Goal: Transaction & Acquisition: Purchase product/service

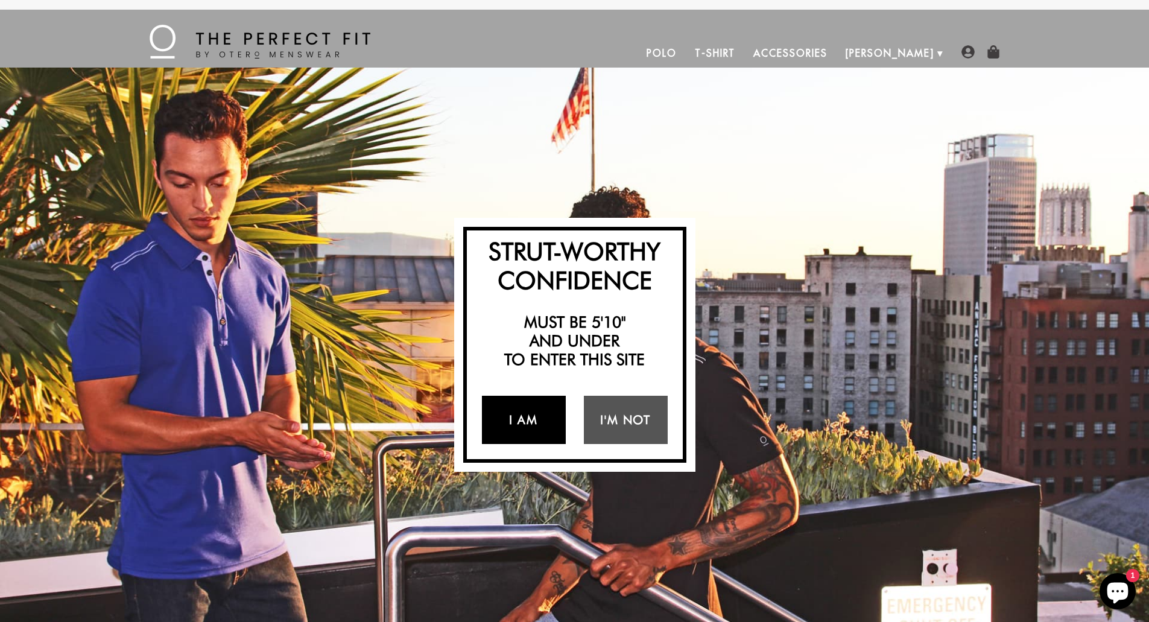
click at [524, 431] on link "I Am" at bounding box center [524, 420] width 84 height 48
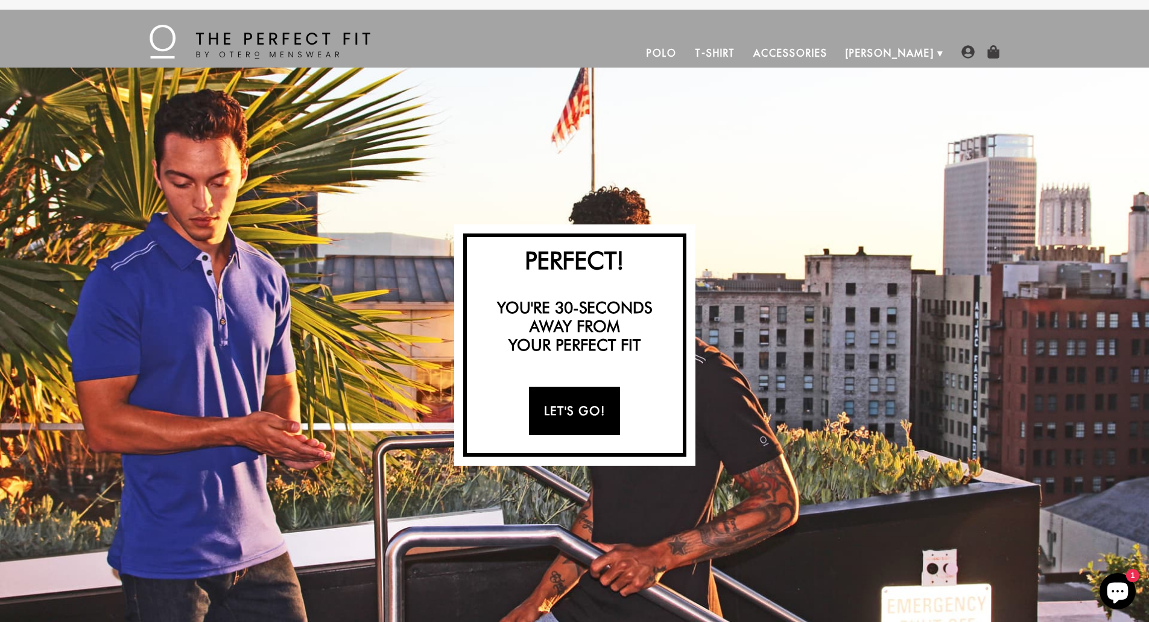
click at [558, 406] on link "Let's Go!" at bounding box center [574, 411] width 91 height 48
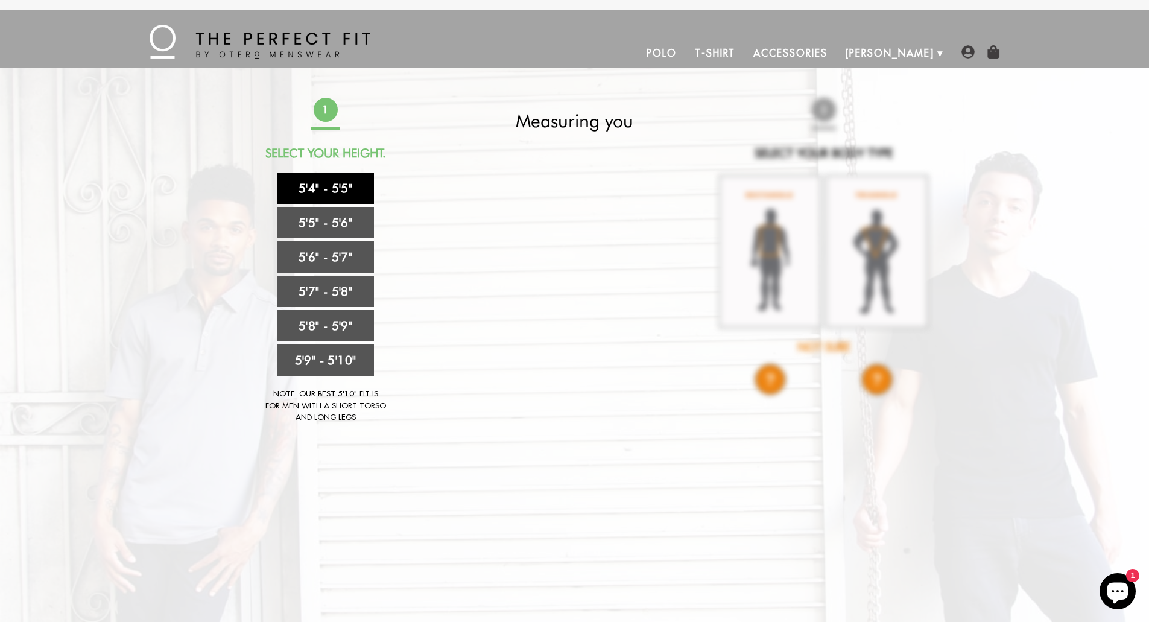
click at [313, 194] on link "5'4" - 5'5"" at bounding box center [326, 188] width 97 height 31
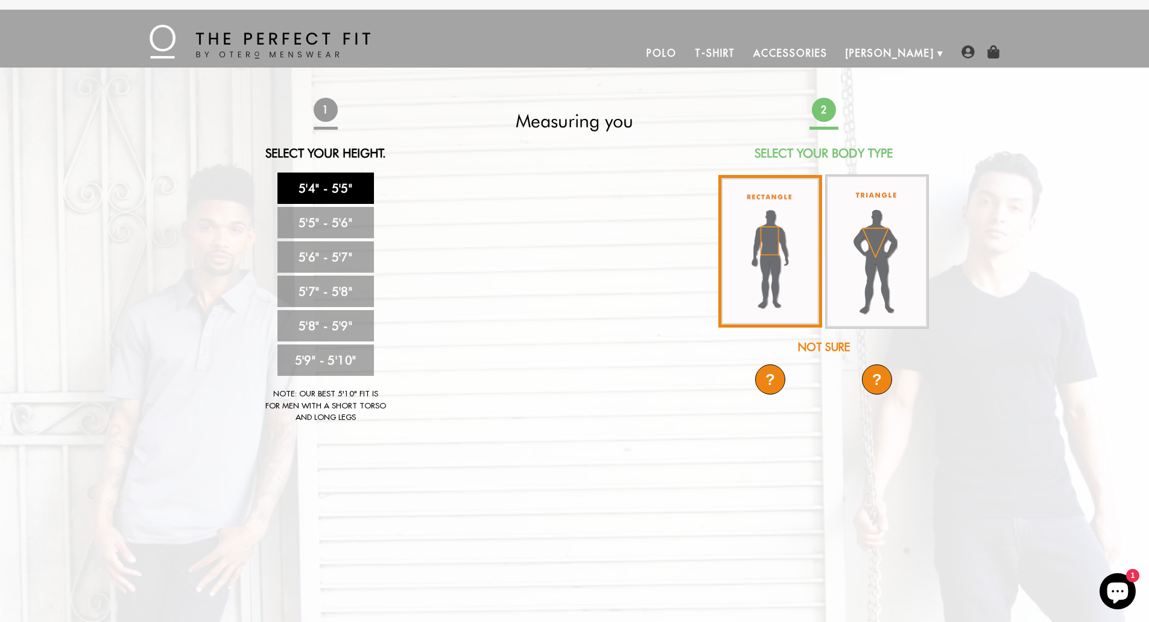
click at [780, 258] on img at bounding box center [771, 251] width 104 height 153
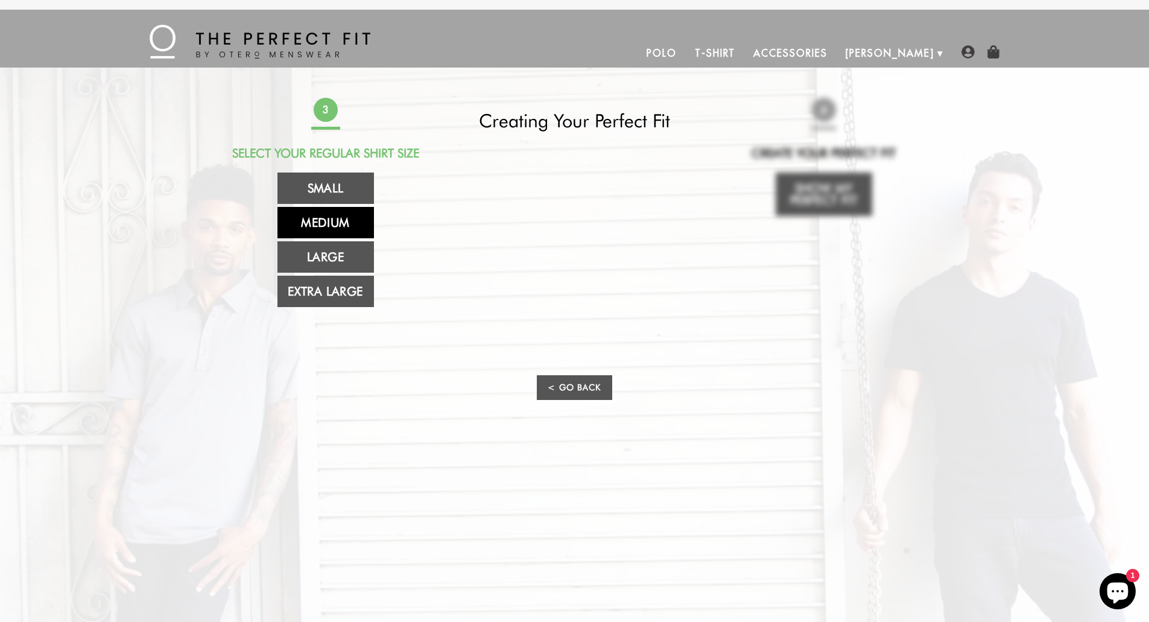
click at [325, 218] on link "Medium" at bounding box center [326, 222] width 97 height 31
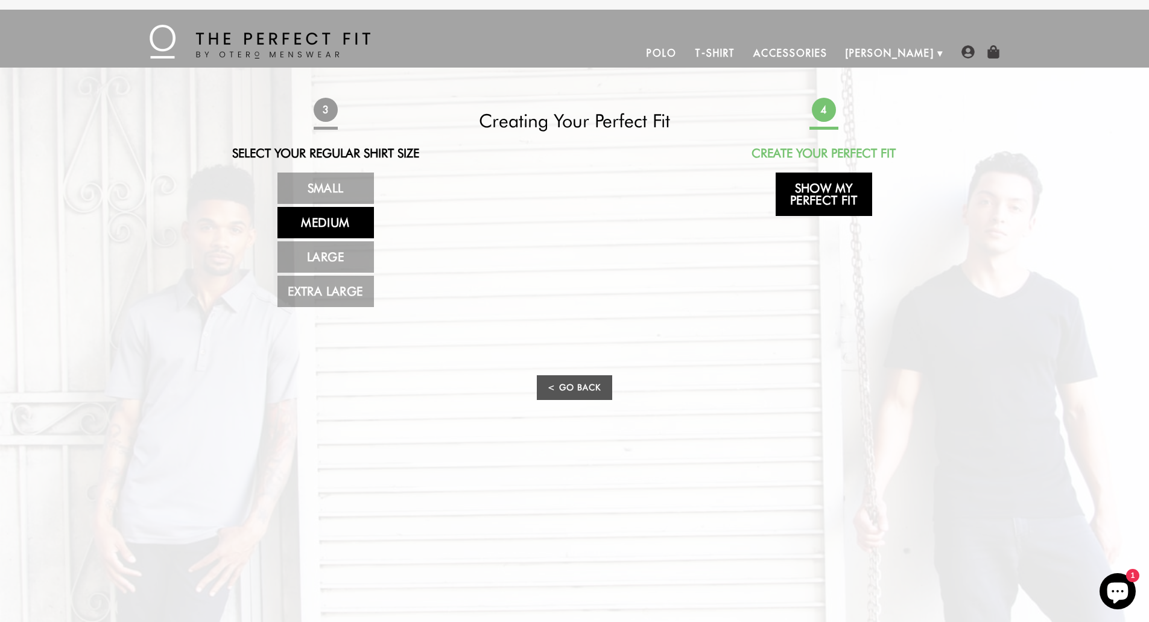
click at [845, 208] on link "Show My Perfect Fit" at bounding box center [824, 194] width 97 height 43
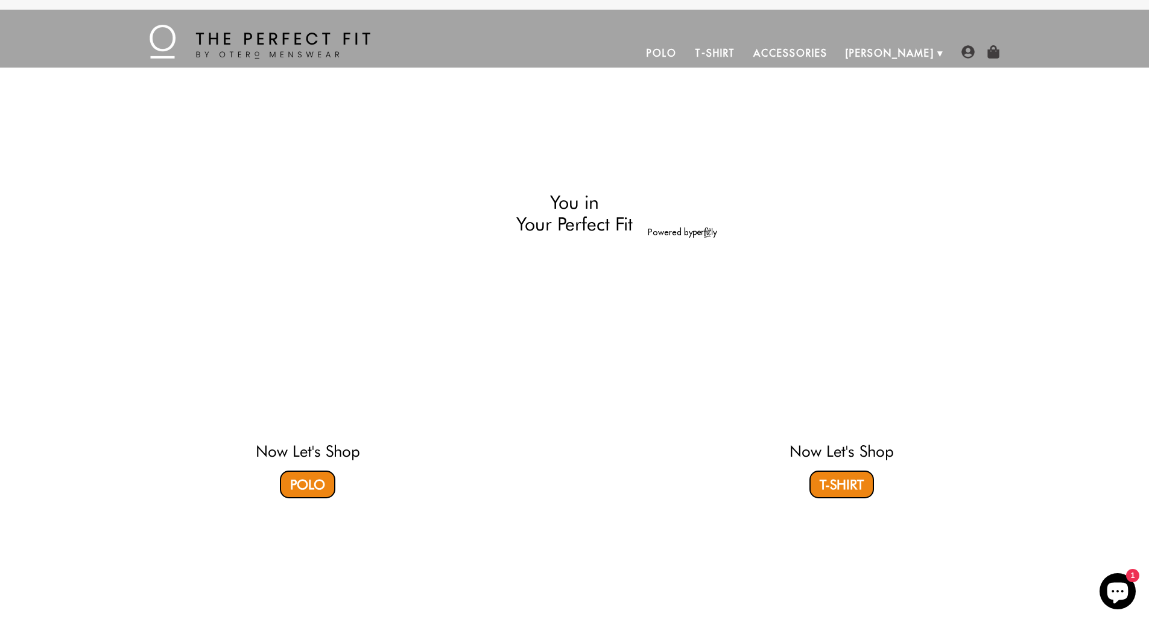
select select "M"
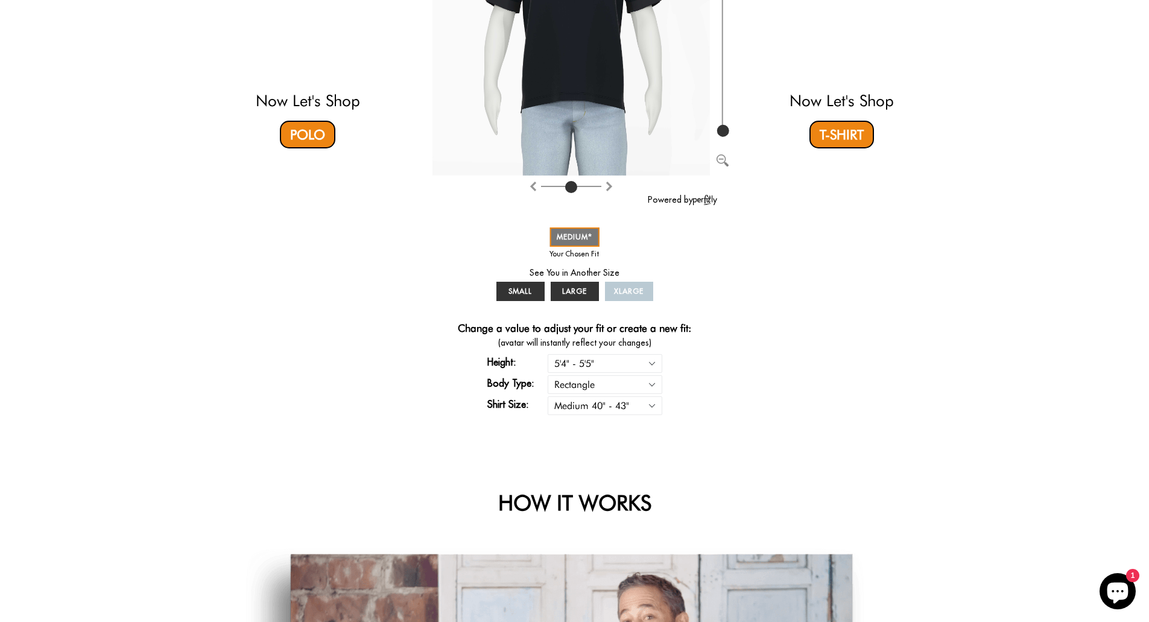
scroll to position [280, 0]
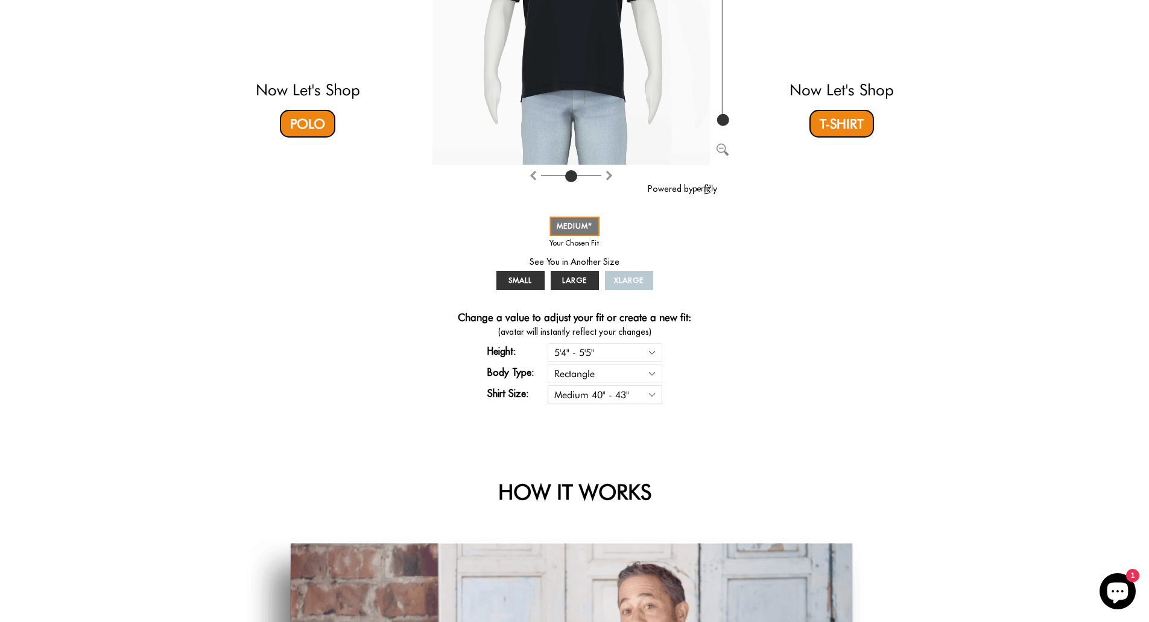
click at [610, 403] on select "Small 36" - 39" Medium 40" - 43" Large 44" - 47" Extra Large 48" - 50"" at bounding box center [605, 395] width 115 height 19
click at [787, 348] on div "Now Let's Shop Polo You in Your Perfect Fit Powered by SMALL MEDIUM LARGE XLARG…" at bounding box center [575, 117] width 712 height 598
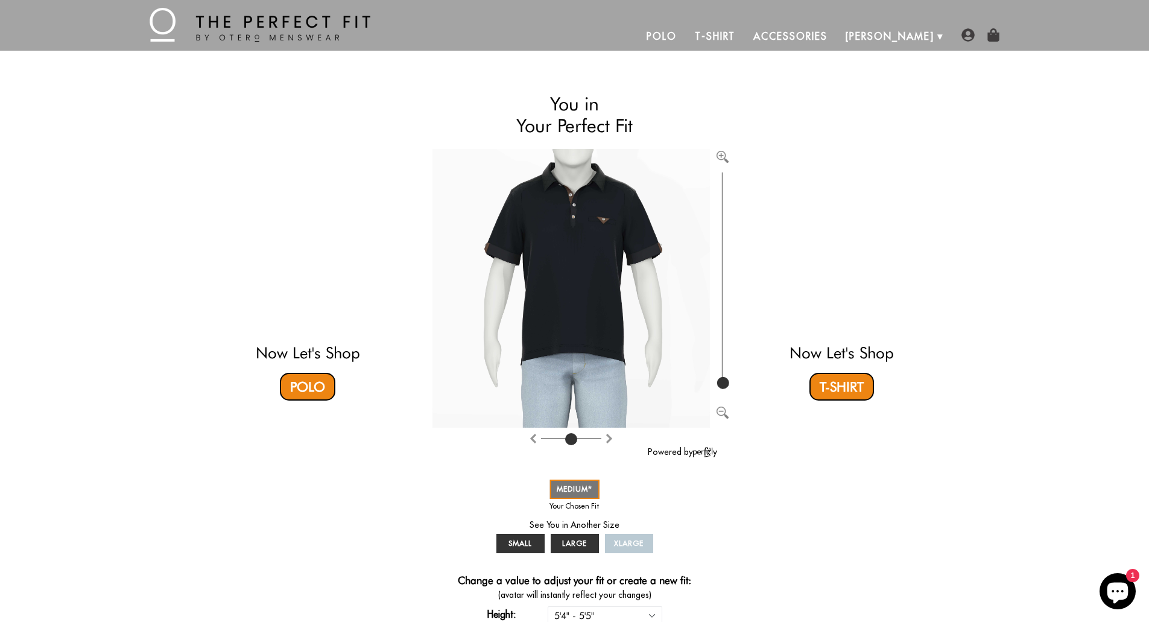
scroll to position [0, 0]
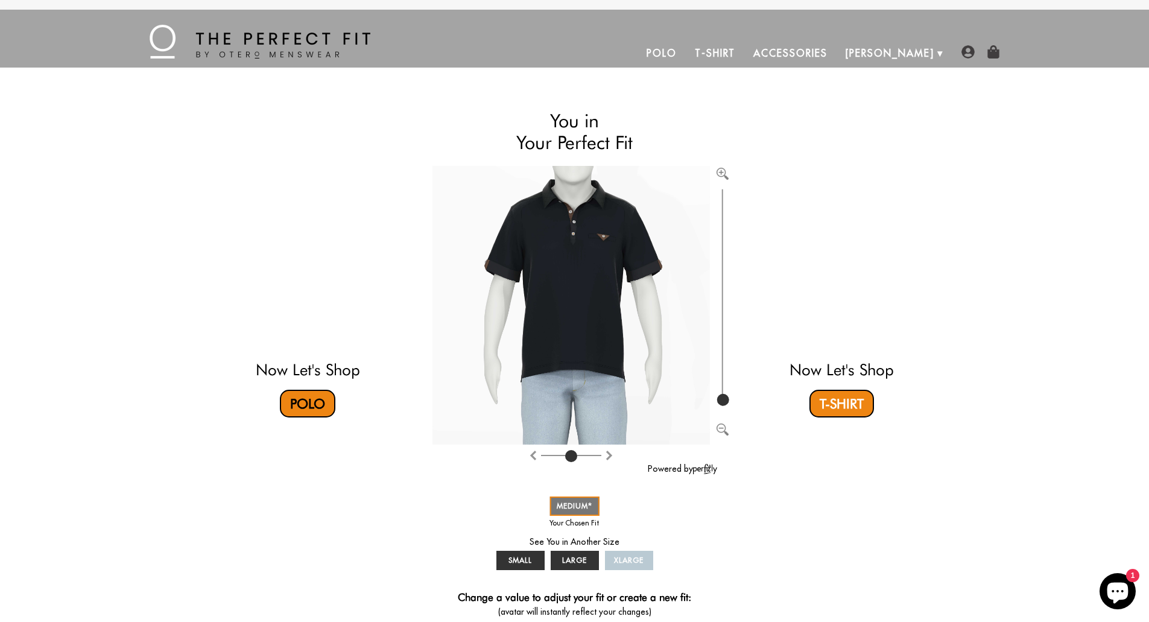
click at [310, 405] on link "Polo" at bounding box center [308, 404] width 56 height 28
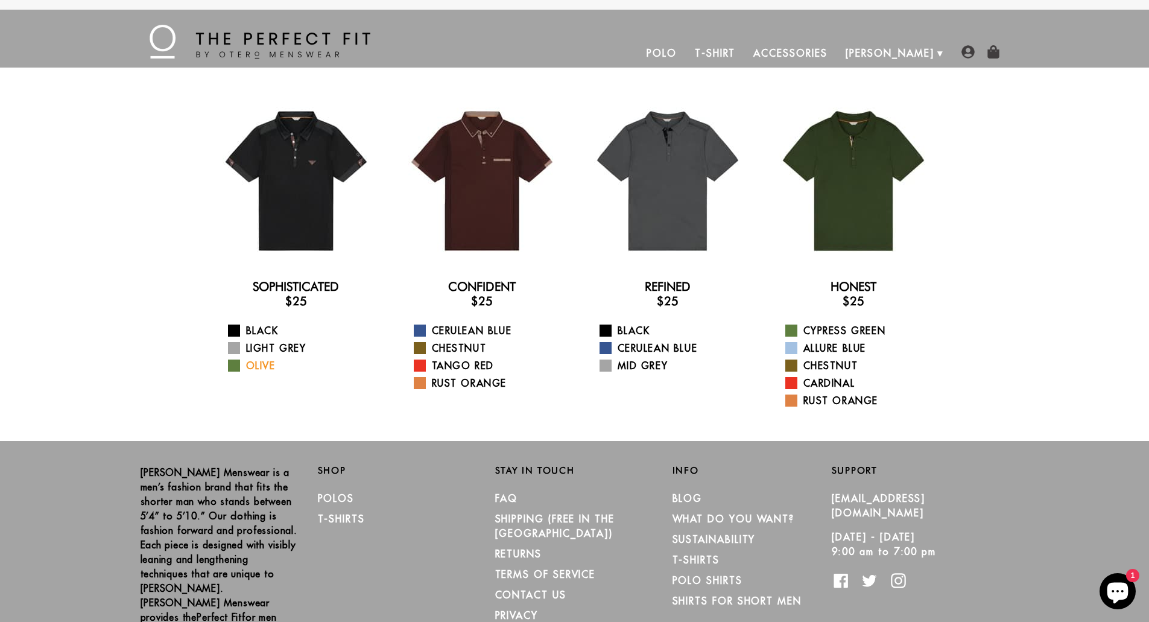
click at [261, 372] on link "Olive" at bounding box center [303, 365] width 151 height 14
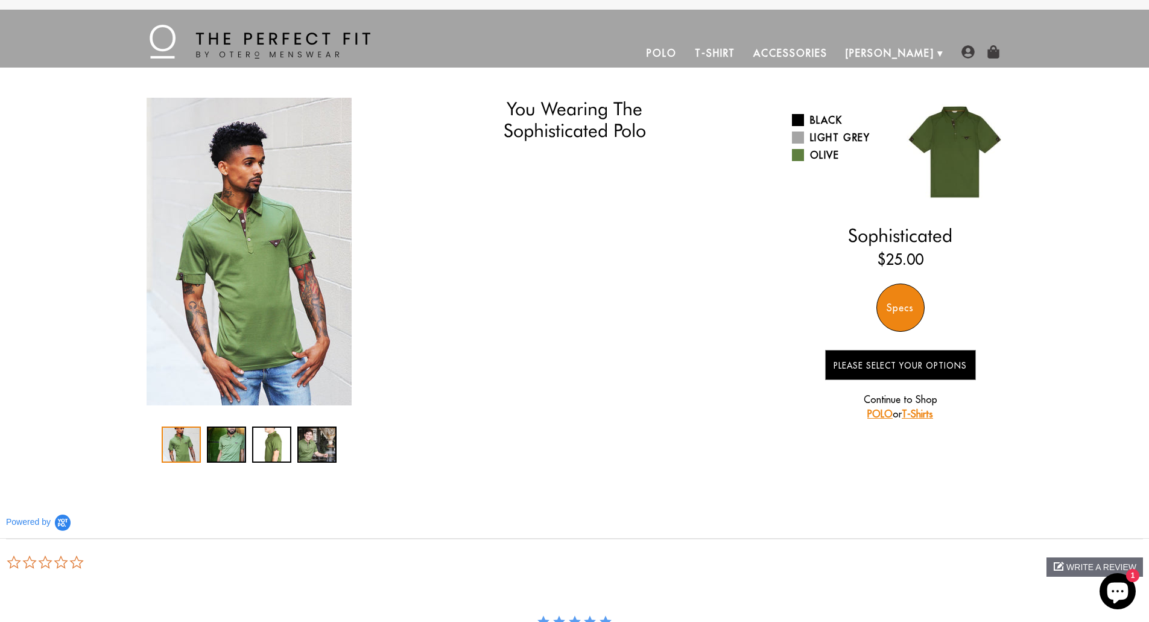
select select "M"
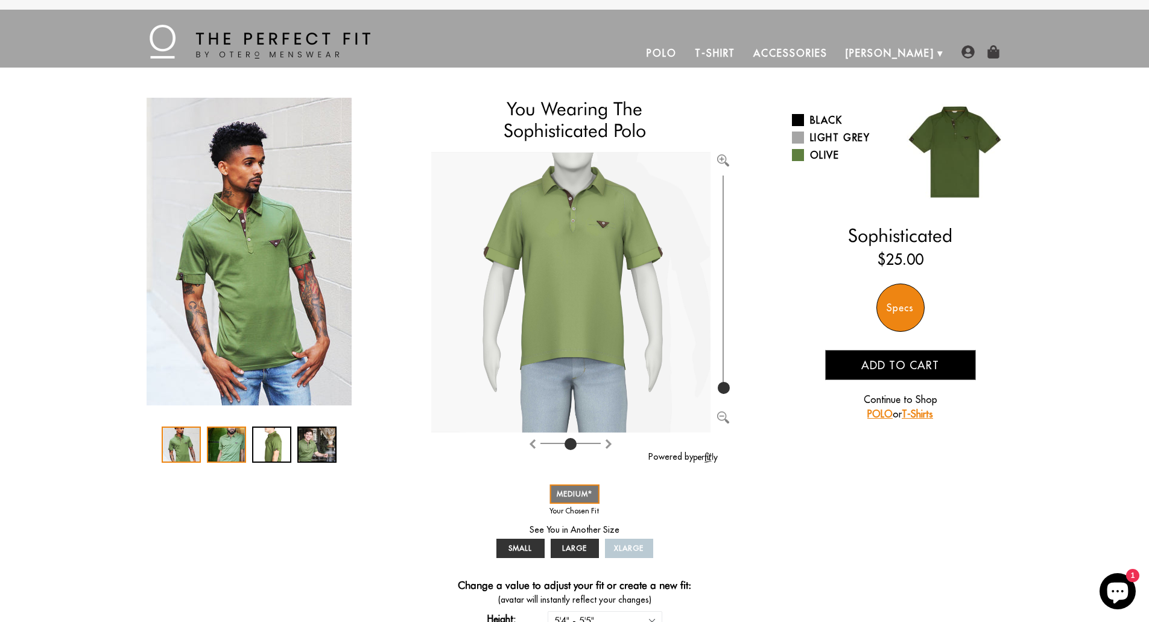
click at [227, 451] on div "2 / 4" at bounding box center [226, 445] width 39 height 36
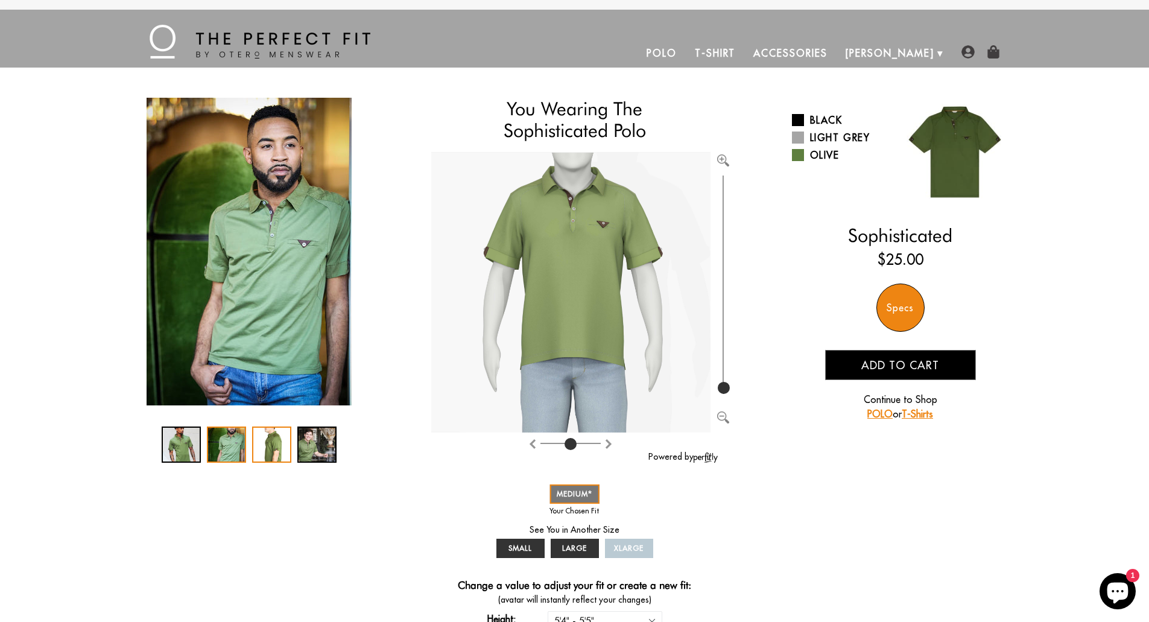
click at [275, 448] on div "3 / 4" at bounding box center [271, 445] width 39 height 36
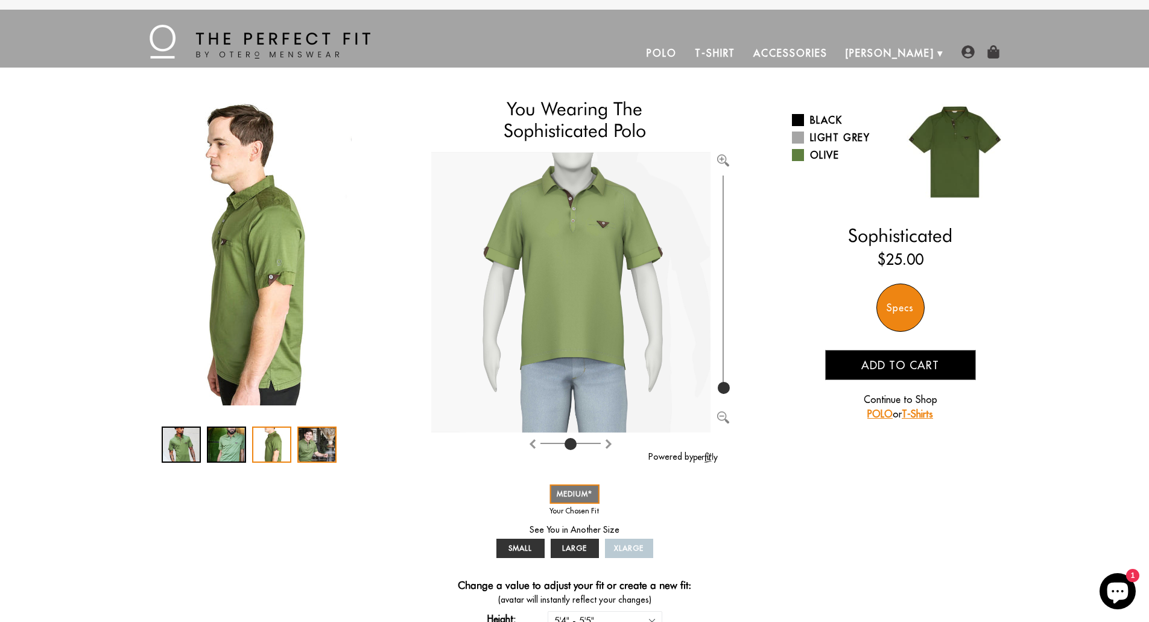
click at [331, 440] on div "4 / 4" at bounding box center [316, 445] width 39 height 36
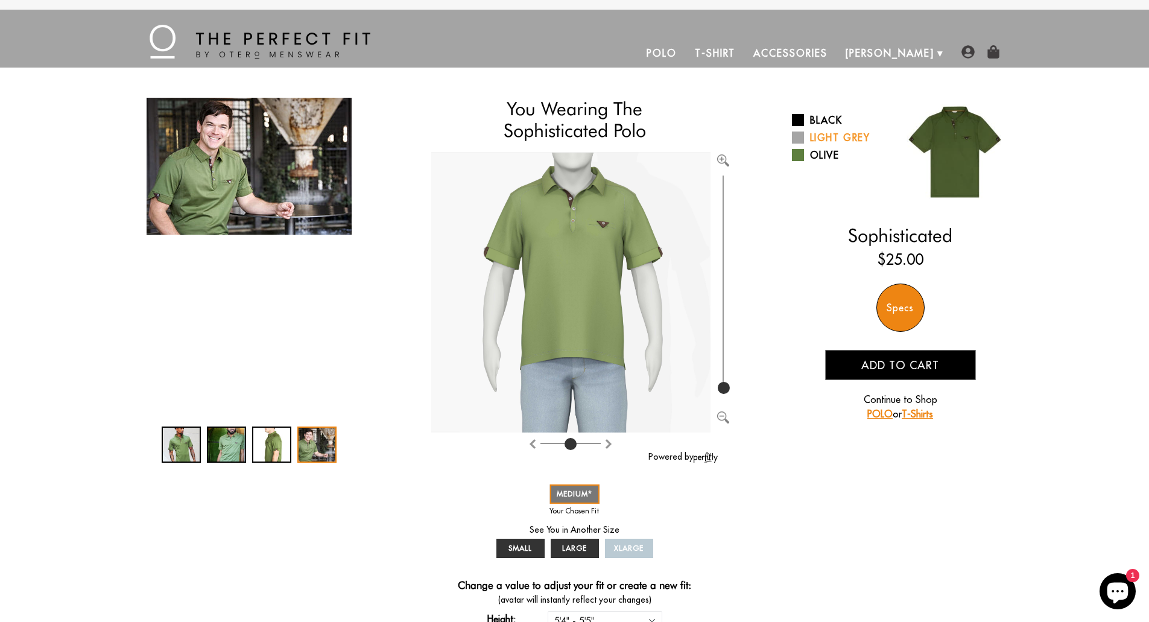
click at [802, 139] on span at bounding box center [798, 138] width 12 height 12
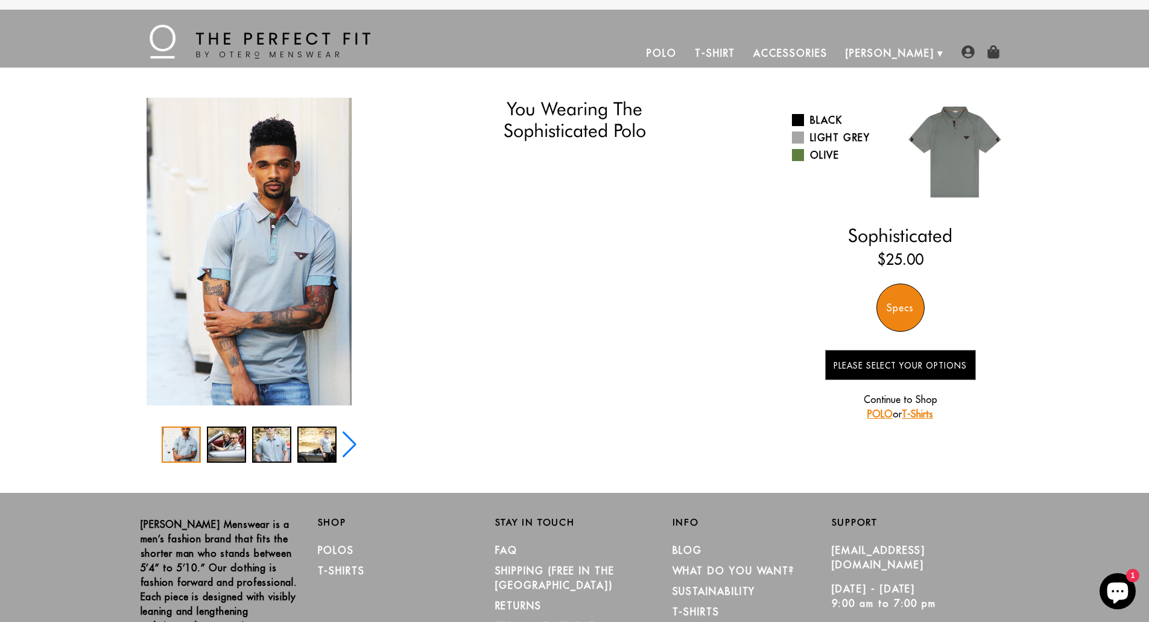
select select "M"
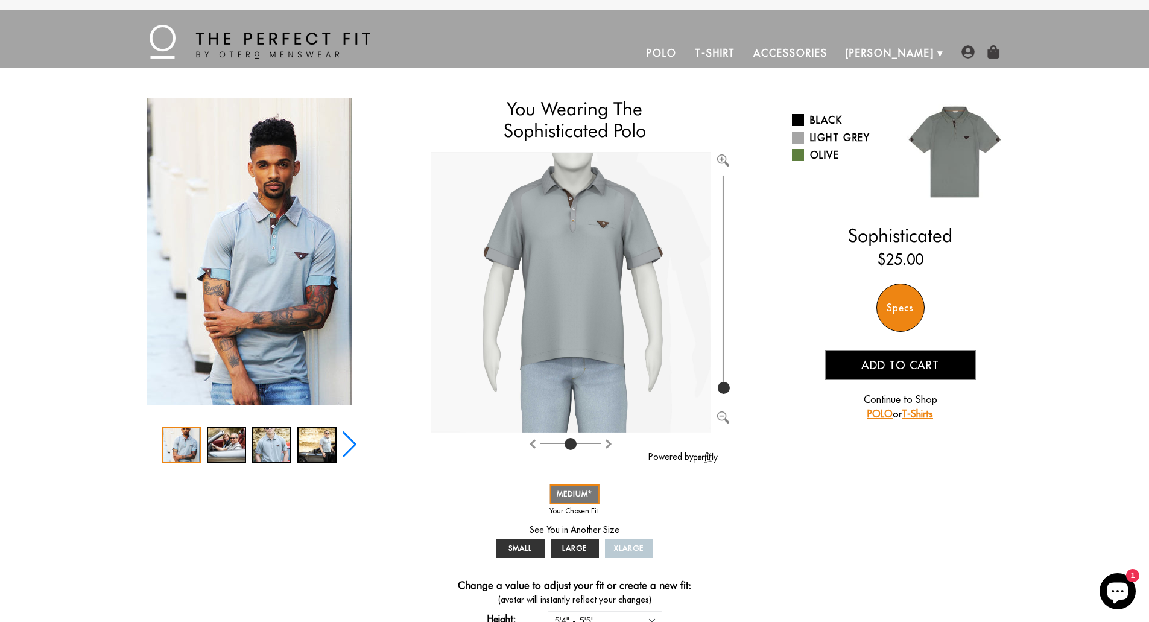
click at [745, 52] on link "T-Shirt" at bounding box center [715, 53] width 59 height 29
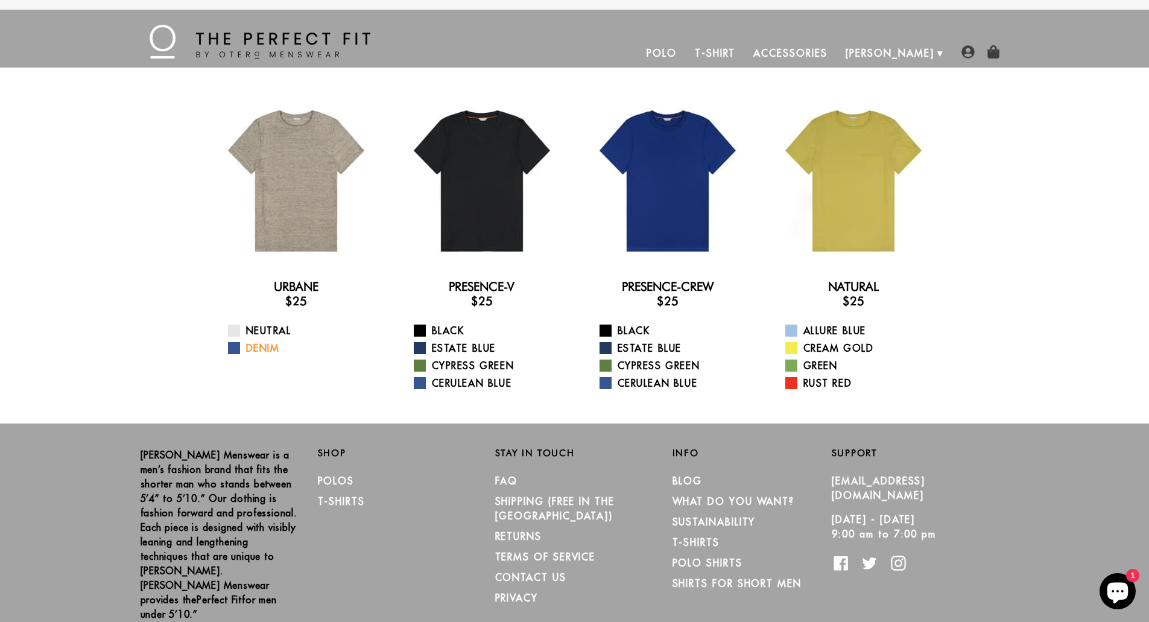
click at [250, 347] on link "Denim" at bounding box center [303, 348] width 151 height 14
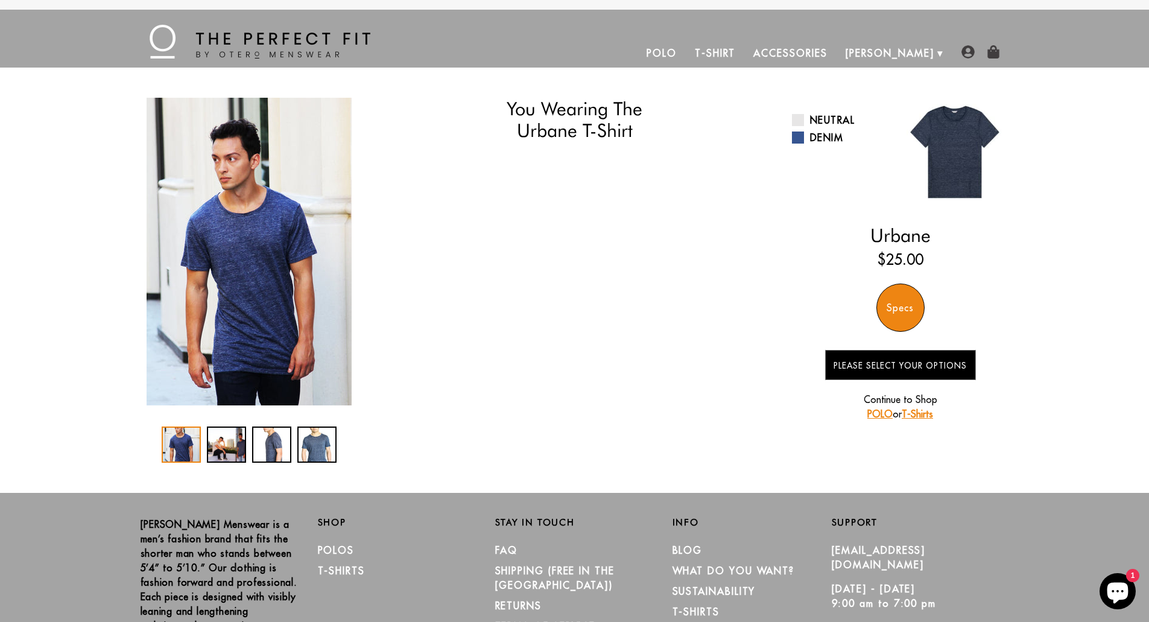
select select "M"
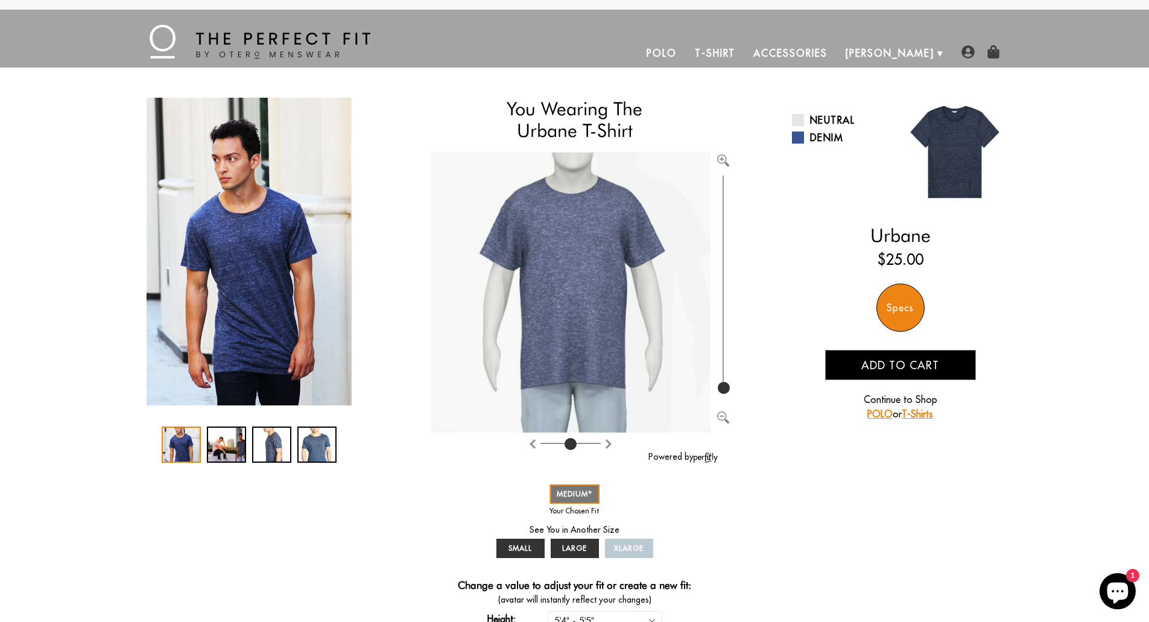
click at [836, 40] on link "Accessories" at bounding box center [791, 53] width 92 height 29
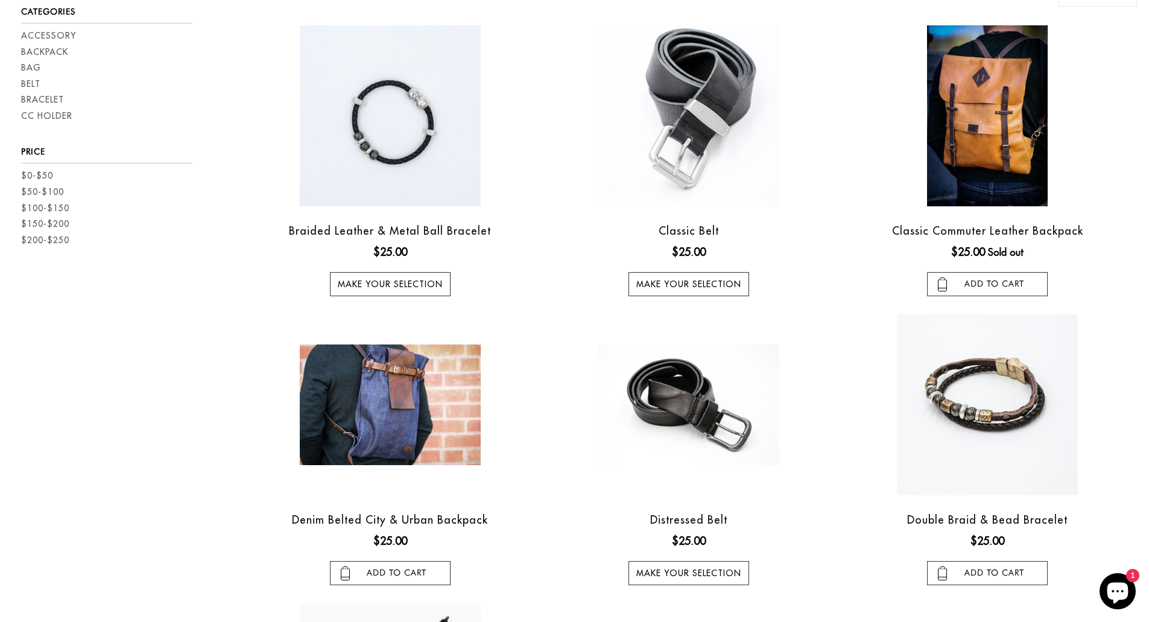
scroll to position [173, 0]
